Goal: Transaction & Acquisition: Purchase product/service

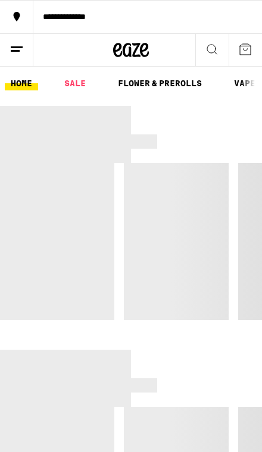
click at [75, 79] on link "SALE" at bounding box center [74, 83] width 33 height 14
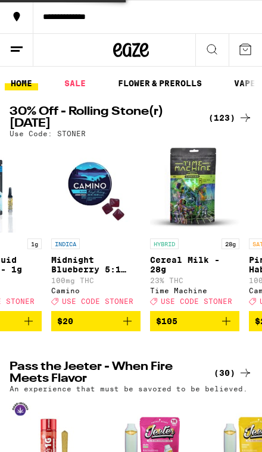
scroll to position [0, 118]
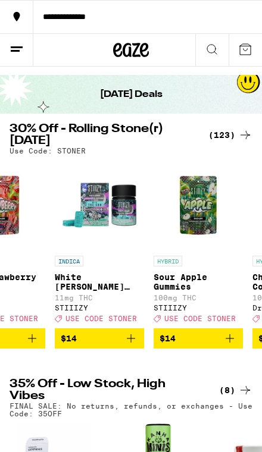
scroll to position [0, 1831]
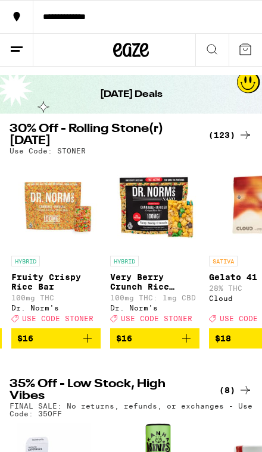
click at [237, 136] on div "(123)" at bounding box center [230, 135] width 44 height 14
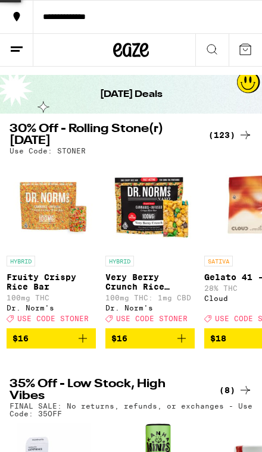
click at [237, 135] on div "(123)" at bounding box center [230, 135] width 44 height 14
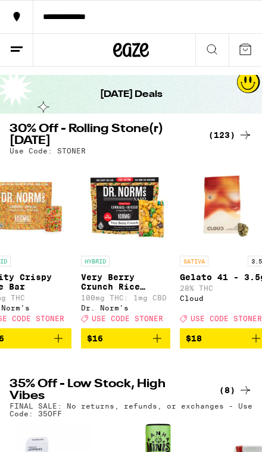
scroll to position [0, 2300]
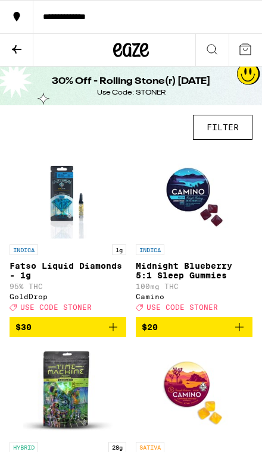
click at [239, 154] on img "Open page for Midnight Blueberry 5:1 Sleep Gummies from Camino" at bounding box center [193, 193] width 89 height 89
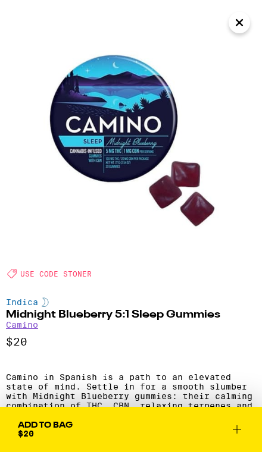
click at [239, 43] on img at bounding box center [131, 131] width 262 height 262
click at [238, 40] on img at bounding box center [131, 131] width 262 height 262
click at [239, 44] on img at bounding box center [131, 131] width 262 height 262
click at [245, 50] on img at bounding box center [131, 131] width 262 height 262
click at [243, 45] on img at bounding box center [131, 131] width 262 height 262
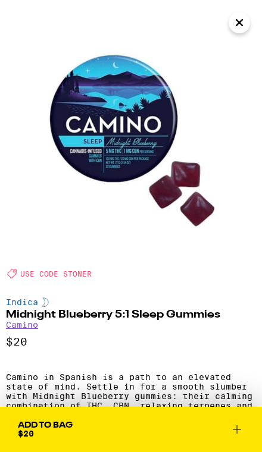
click at [232, 50] on img at bounding box center [131, 131] width 262 height 262
click at [232, 49] on img at bounding box center [131, 131] width 262 height 262
click at [246, 40] on img at bounding box center [131, 131] width 262 height 262
click at [242, 44] on img at bounding box center [131, 131] width 262 height 262
click at [240, 52] on img at bounding box center [131, 131] width 262 height 262
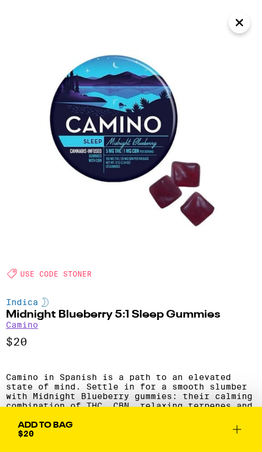
click at [240, 52] on img at bounding box center [131, 131] width 262 height 262
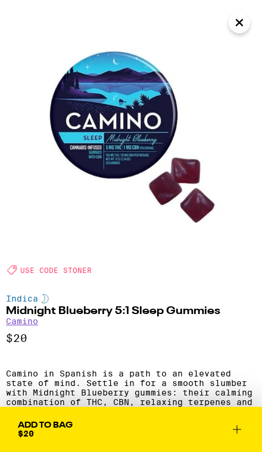
click at [233, 49] on img at bounding box center [131, 127] width 262 height 262
click at [244, 42] on img at bounding box center [131, 127] width 262 height 262
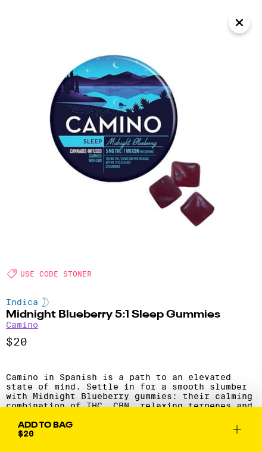
scroll to position [0, 0]
click at [242, 40] on img at bounding box center [131, 131] width 262 height 262
click at [242, 39] on img at bounding box center [131, 131] width 262 height 262
click at [243, 43] on img at bounding box center [131, 131] width 262 height 262
click at [243, 42] on img at bounding box center [131, 131] width 262 height 262
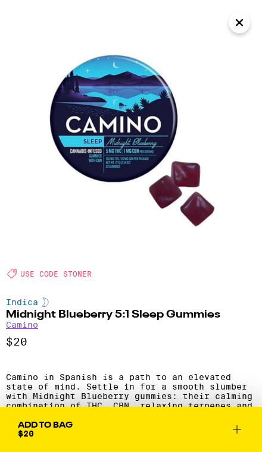
click at [244, 46] on img at bounding box center [131, 131] width 262 height 262
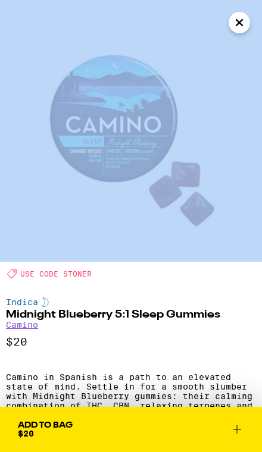
click at [229, 99] on img at bounding box center [131, 131] width 262 height 262
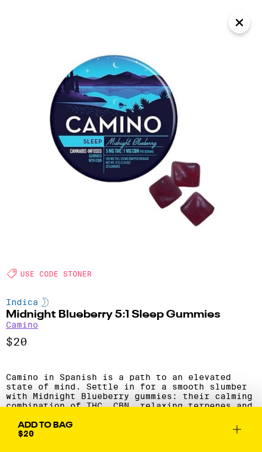
click at [248, 42] on img at bounding box center [131, 131] width 262 height 262
click at [248, 41] on img at bounding box center [131, 131] width 262 height 262
click at [239, 50] on img at bounding box center [131, 131] width 262 height 262
click at [234, 63] on img at bounding box center [131, 131] width 262 height 262
click at [234, 62] on img at bounding box center [131, 131] width 262 height 262
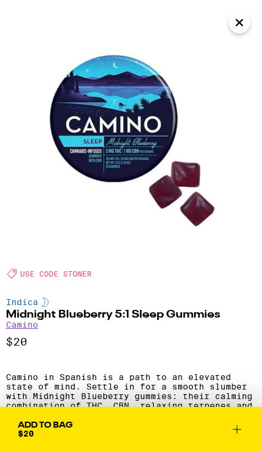
click at [251, 42] on img at bounding box center [131, 131] width 262 height 262
click at [251, 41] on img at bounding box center [131, 131] width 262 height 262
click at [237, 45] on img at bounding box center [131, 131] width 262 height 262
click at [243, 47] on img at bounding box center [131, 131] width 262 height 262
click at [243, 46] on img at bounding box center [131, 131] width 262 height 262
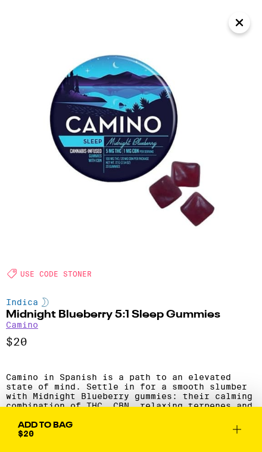
click at [237, 41] on img at bounding box center [131, 131] width 262 height 262
click at [241, 44] on img at bounding box center [131, 131] width 262 height 262
click at [241, 49] on img at bounding box center [131, 131] width 262 height 262
click at [240, 43] on img at bounding box center [131, 131] width 262 height 262
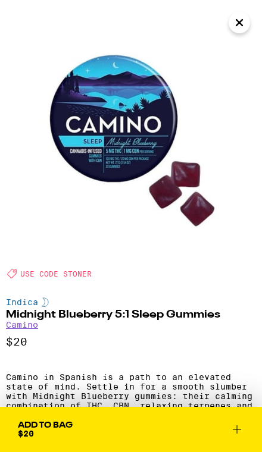
click at [244, 46] on img at bounding box center [131, 131] width 262 height 262
click at [241, 43] on img at bounding box center [131, 131] width 262 height 262
click at [252, 37] on img at bounding box center [131, 131] width 262 height 262
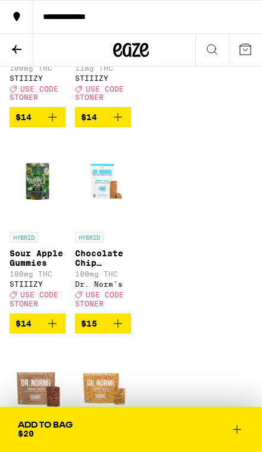
scroll to position [2074, 0]
